Goal: Information Seeking & Learning: Obtain resource

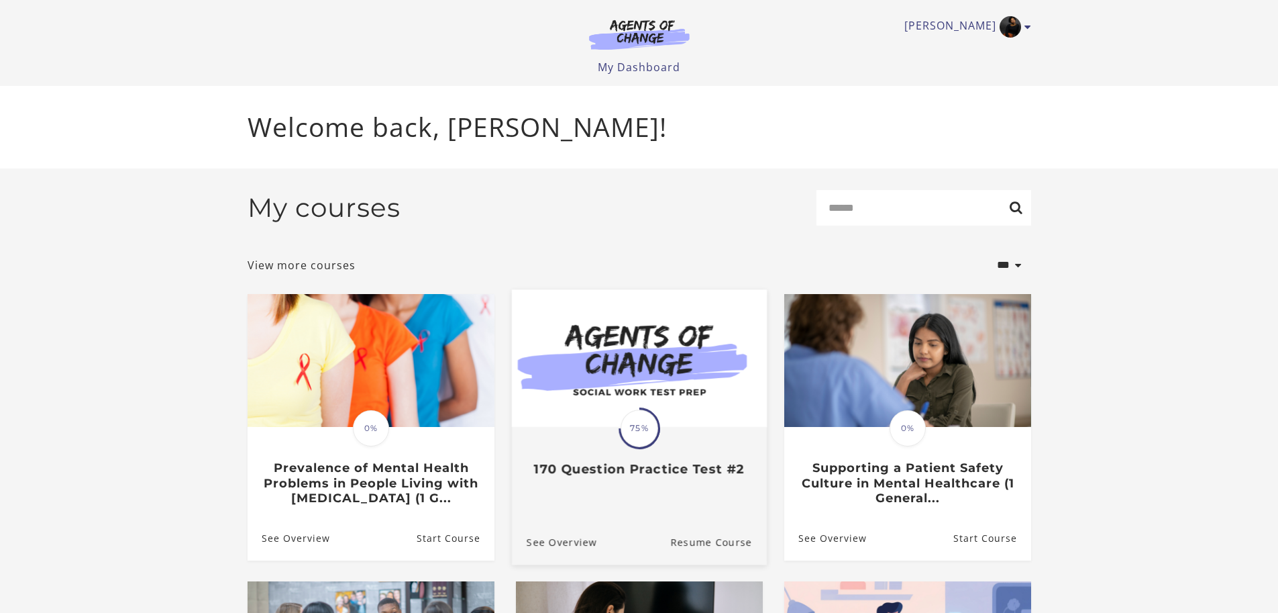
click at [731, 344] on img at bounding box center [638, 358] width 255 height 138
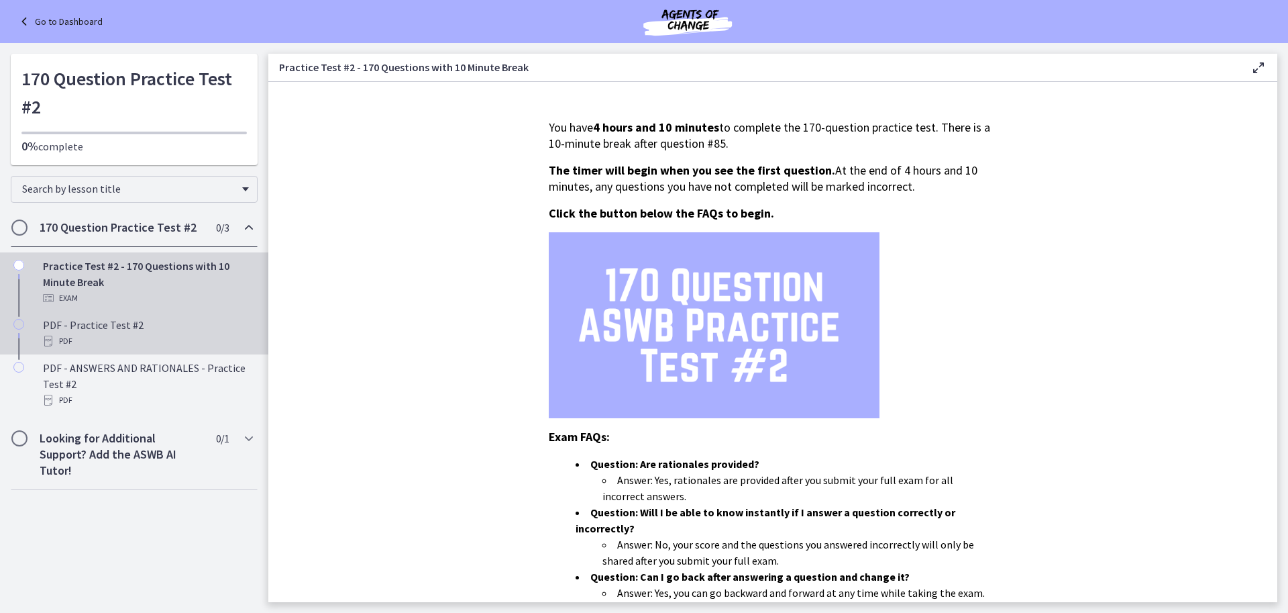
click at [59, 316] on link "PDF - Practice Test #2 PDF" at bounding box center [134, 332] width 268 height 43
